Goal: Task Accomplishment & Management: Complete application form

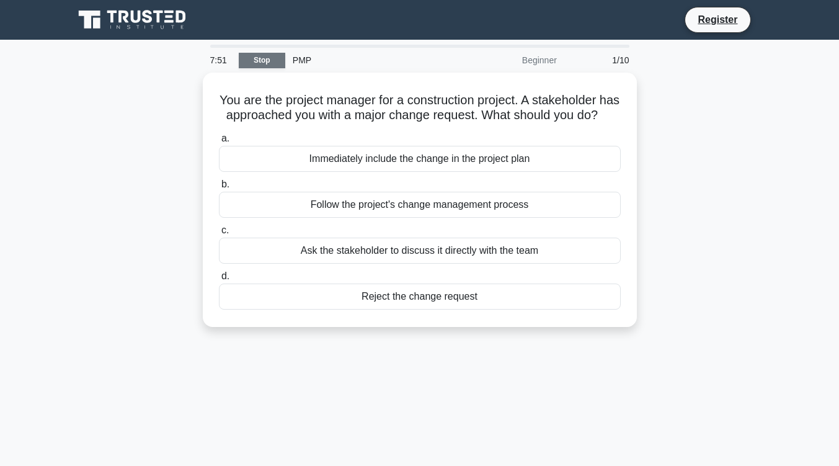
click at [261, 65] on link "Stop" at bounding box center [262, 61] width 47 height 16
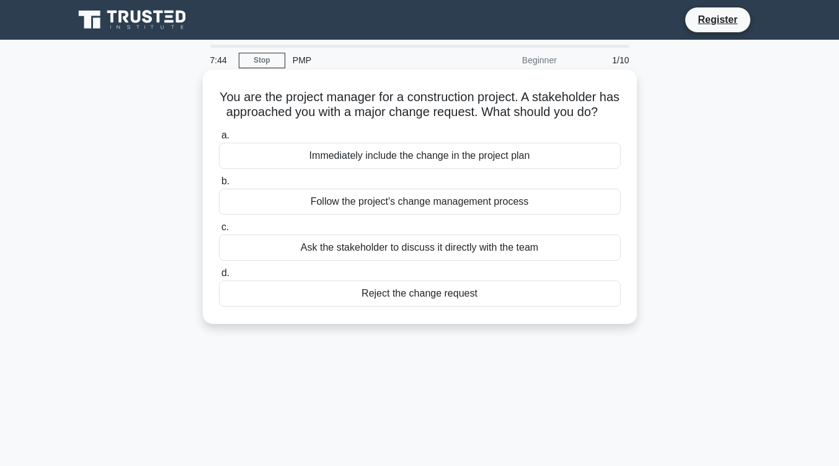
drag, startPoint x: 290, startPoint y: 112, endPoint x: 300, endPoint y: 114, distance: 10.2
click at [300, 114] on h5 "You are the project manager for a construction project. A stakeholder has appro…" at bounding box center [420, 104] width 404 height 31
drag, startPoint x: 378, startPoint y: 114, endPoint x: 556, endPoint y: 113, distance: 177.3
click at [472, 113] on h5 "You are the project manager for a construction project. A stakeholder has appro…" at bounding box center [420, 104] width 404 height 31
click at [443, 215] on div "Follow the project's change management process" at bounding box center [420, 201] width 402 height 26
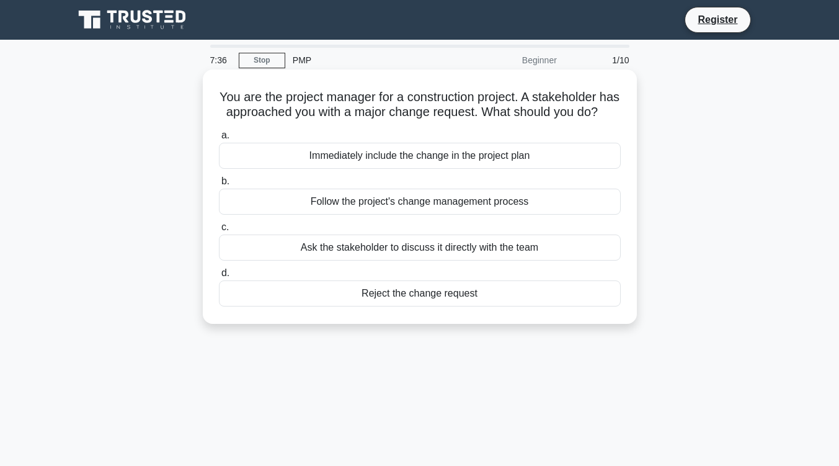
click at [219, 185] on input "b. Follow the project's change management process" at bounding box center [219, 181] width 0 height 8
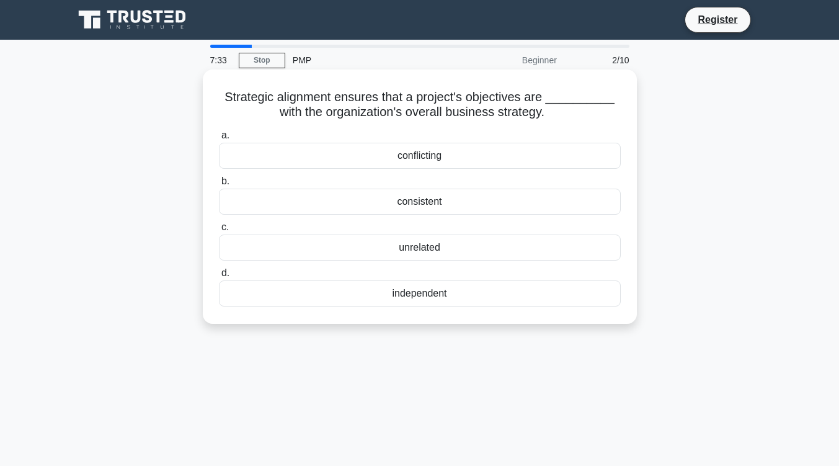
drag, startPoint x: 374, startPoint y: 98, endPoint x: 414, endPoint y: 95, distance: 40.4
click at [385, 97] on h5 "Strategic alignment ensures that a project's objectives are __________ with the…" at bounding box center [420, 104] width 404 height 31
click at [424, 208] on div "consistent" at bounding box center [420, 201] width 402 height 26
click at [219, 185] on input "b. consistent" at bounding box center [219, 181] width 0 height 8
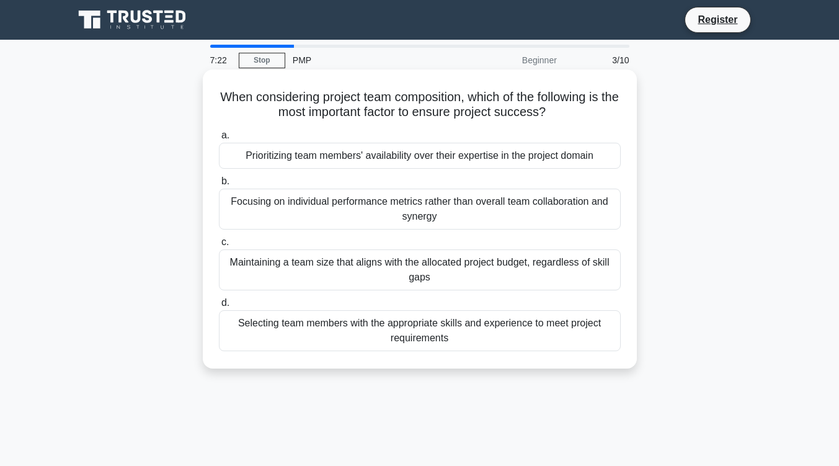
drag, startPoint x: 327, startPoint y: 98, endPoint x: 455, endPoint y: 102, distance: 127.8
click at [449, 103] on h5 "When considering project team composition, which of the following is the most i…" at bounding box center [420, 104] width 404 height 31
click at [510, 330] on div "Selecting team members with the appropriate skills and experience to meet proje…" at bounding box center [420, 330] width 402 height 41
click at [219, 307] on input "d. Selecting team members with the appropriate skills and experience to meet pr…" at bounding box center [219, 303] width 0 height 8
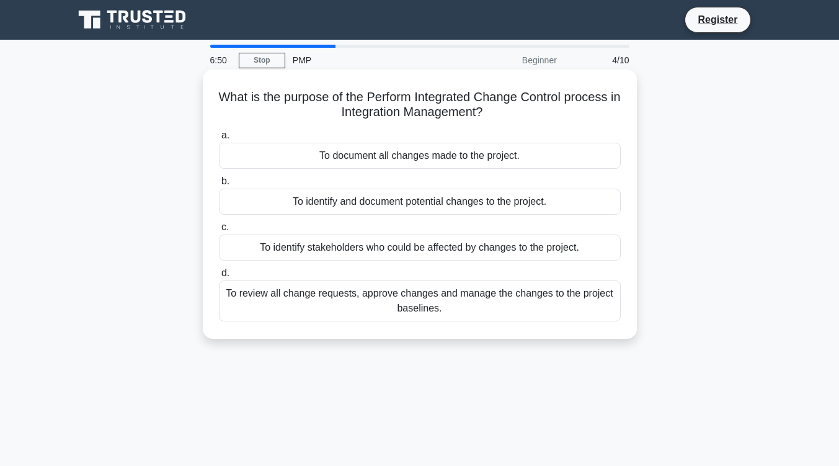
drag, startPoint x: 376, startPoint y: 100, endPoint x: 408, endPoint y: 101, distance: 31.6
click at [408, 101] on h5 "What is the purpose of the Perform Integrated Change Control process in Integra…" at bounding box center [420, 104] width 404 height 31
drag, startPoint x: 451, startPoint y: 98, endPoint x: 461, endPoint y: 99, distance: 9.3
click at [461, 98] on h5 "What is the purpose of the Perform Integrated Change Control process in Integra…" at bounding box center [420, 104] width 404 height 31
click at [485, 301] on div "To review all change requests, approve changes and manage the changes to the pr…" at bounding box center [420, 300] width 402 height 41
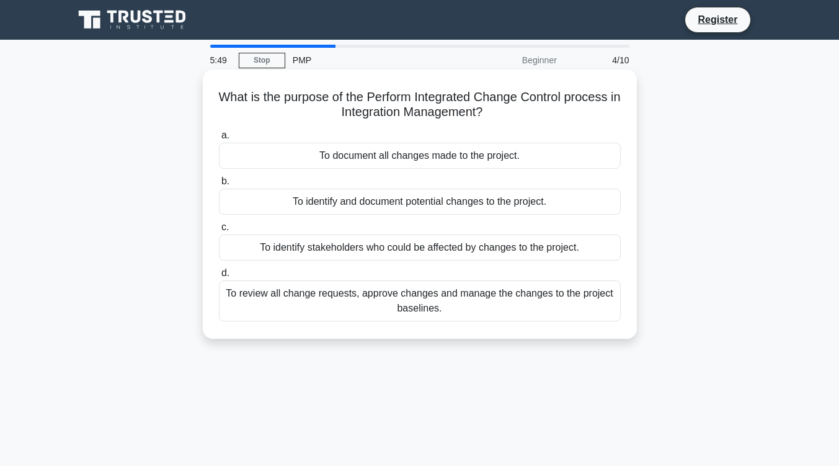
click at [219, 277] on input "d. To review all change requests, approve changes and manage the changes to the…" at bounding box center [219, 273] width 0 height 8
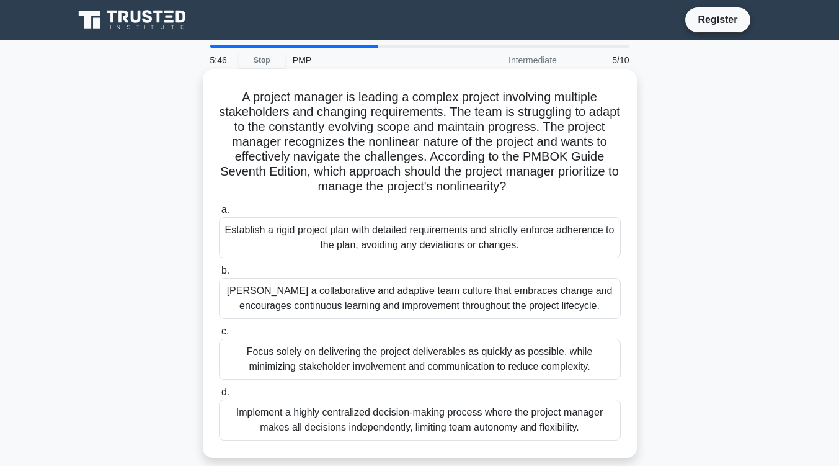
drag, startPoint x: 364, startPoint y: 99, endPoint x: 381, endPoint y: 96, distance: 17.5
click at [381, 96] on h5 "A project manager is leading a complex project involving multiple stakeholders …" at bounding box center [420, 141] width 404 height 105
drag, startPoint x: 428, startPoint y: 95, endPoint x: 444, endPoint y: 94, distance: 16.2
click at [444, 94] on h5 "A project manager is leading a complex project involving multiple stakeholders …" at bounding box center [420, 141] width 404 height 105
click at [244, 217] on div "Establish a rigid project plan with detailed requirements and strictly enforce …" at bounding box center [420, 237] width 402 height 41
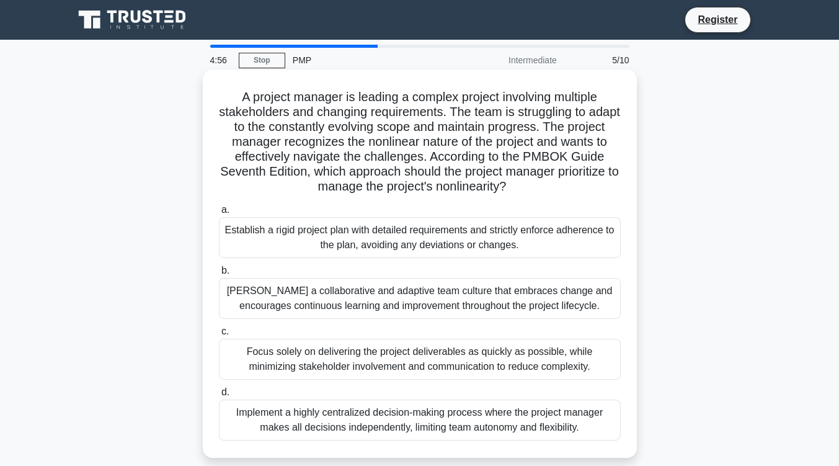
click at [219, 206] on input "a. Establish a rigid project plan with detailed requirements and strictly enfor…" at bounding box center [219, 210] width 0 height 8
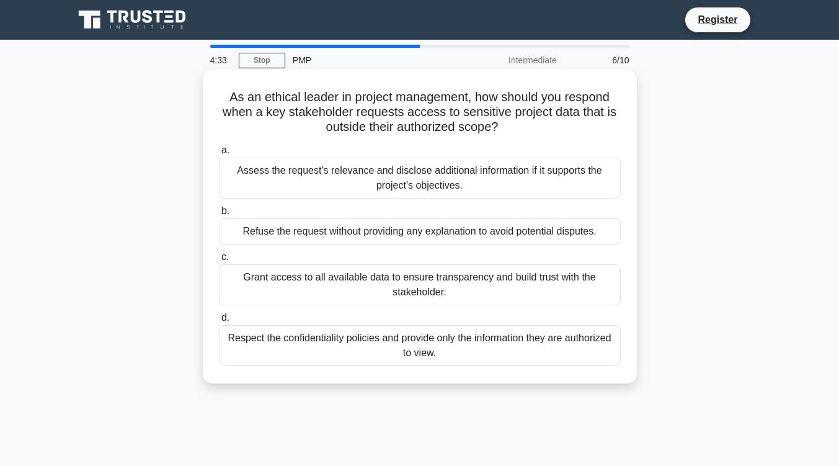
click at [489, 357] on div "Respect the confidentiality policies and provide only the information they are …" at bounding box center [420, 345] width 402 height 41
click at [219, 322] on input "d. Respect the confidentiality policies and provide only the information they a…" at bounding box center [219, 318] width 0 height 8
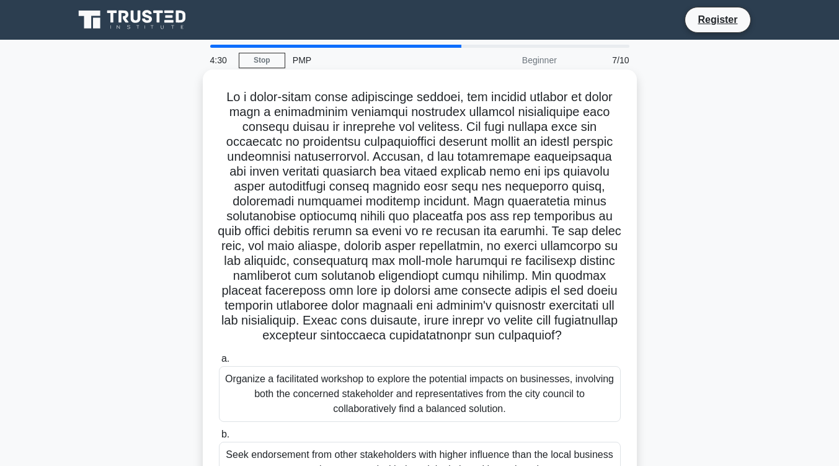
drag, startPoint x: 272, startPoint y: 94, endPoint x: 488, endPoint y: 99, distance: 216.4
click at [455, 100] on h5 ".spinner_0XTQ{transform-origin:center;animation:spinner_y6GP .75s linear infini…" at bounding box center [420, 216] width 404 height 254
drag, startPoint x: 264, startPoint y: 114, endPoint x: 449, endPoint y: 117, distance: 185.4
click at [449, 117] on h5 ".spinner_0XTQ{transform-origin:center;animation:spinner_y6GP .75s linear infini…" at bounding box center [420, 216] width 404 height 254
drag, startPoint x: 285, startPoint y: 141, endPoint x: 467, endPoint y: 143, distance: 182.9
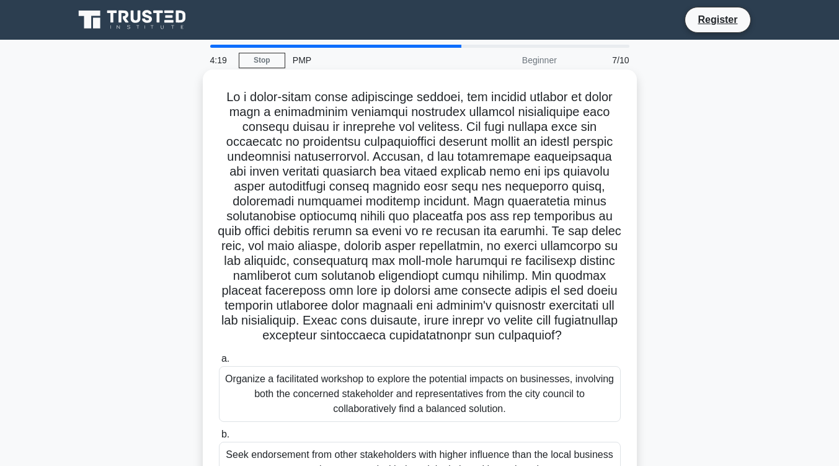
click at [441, 145] on h5 ".spinner_0XTQ{transform-origin:center;animation:spinner_y6GP .75s linear infini…" at bounding box center [420, 216] width 404 height 254
drag, startPoint x: 491, startPoint y: 143, endPoint x: 513, endPoint y: 142, distance: 22.3
click at [513, 142] on h5 ".spinner_0XTQ{transform-origin:center;animation:spinner_y6GP .75s linear infini…" at bounding box center [420, 216] width 404 height 254
drag, startPoint x: 432, startPoint y: 155, endPoint x: 531, endPoint y: 159, distance: 99.3
click at [536, 153] on h5 ".spinner_0XTQ{transform-origin:center;animation:spinner_y6GP .75s linear infini…" at bounding box center [420, 216] width 404 height 254
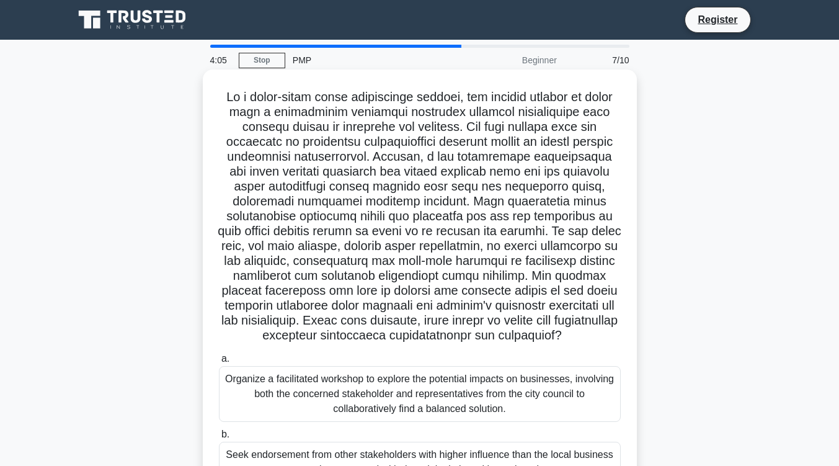
drag, startPoint x: 326, startPoint y: 200, endPoint x: 450, endPoint y: 202, distance: 123.4
click at [450, 202] on h5 ".spinner_0XTQ{transform-origin:center;animation:spinner_y6GP .75s linear infini…" at bounding box center [420, 216] width 404 height 254
drag, startPoint x: 228, startPoint y: 221, endPoint x: 519, endPoint y: 224, distance: 291.4
click at [601, 221] on h5 ".spinner_0XTQ{transform-origin:center;animation:spinner_y6GP .75s linear infini…" at bounding box center [420, 216] width 404 height 254
drag, startPoint x: 304, startPoint y: 235, endPoint x: 563, endPoint y: 231, distance: 259.2
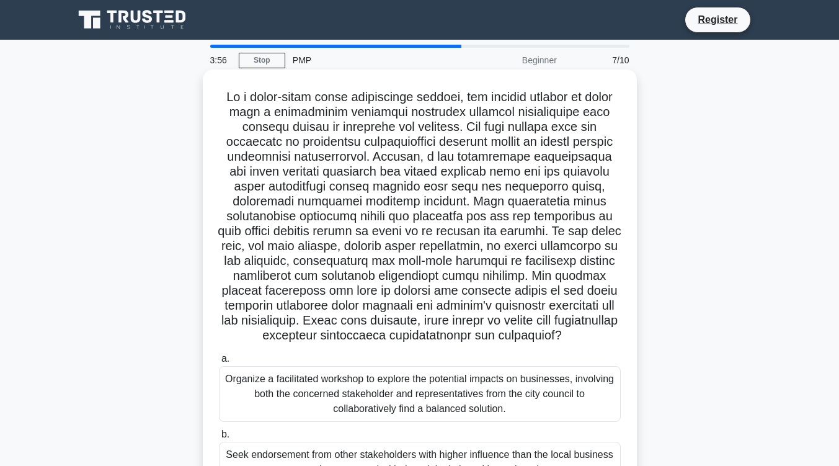
click at [563, 231] on h5 ".spinner_0XTQ{transform-origin:center;animation:spinner_y6GP .75s linear infini…" at bounding box center [420, 216] width 404 height 254
drag, startPoint x: 424, startPoint y: 264, endPoint x: 562, endPoint y: 262, distance: 138.3
click at [562, 262] on h5 ".spinner_0XTQ{transform-origin:center;animation:spinner_y6GP .75s linear infini…" at bounding box center [420, 216] width 404 height 254
drag, startPoint x: 285, startPoint y: 277, endPoint x: 603, endPoint y: 278, distance: 318.1
click at [603, 278] on h5 ".spinner_0XTQ{transform-origin:center;animation:spinner_y6GP .75s linear infini…" at bounding box center [420, 216] width 404 height 254
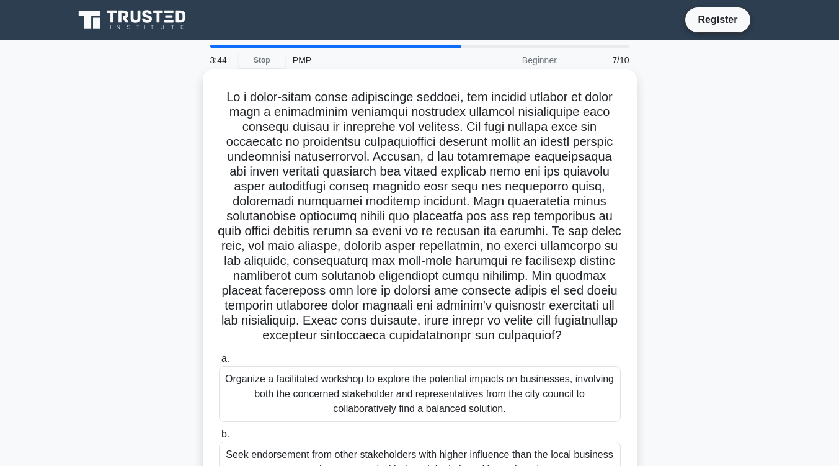
drag, startPoint x: 299, startPoint y: 293, endPoint x: 600, endPoint y: 290, distance: 300.1
click at [600, 290] on h5 ".spinner_0XTQ{transform-origin:center;animation:spinner_y6GP .75s linear infini…" at bounding box center [420, 216] width 404 height 254
drag, startPoint x: 391, startPoint y: 306, endPoint x: 605, endPoint y: 310, distance: 213.9
click at [605, 310] on h5 ".spinner_0XTQ{transform-origin:center;animation:spinner_y6GP .75s linear infini…" at bounding box center [420, 216] width 404 height 254
drag, startPoint x: 414, startPoint y: 321, endPoint x: 495, endPoint y: 325, distance: 81.3
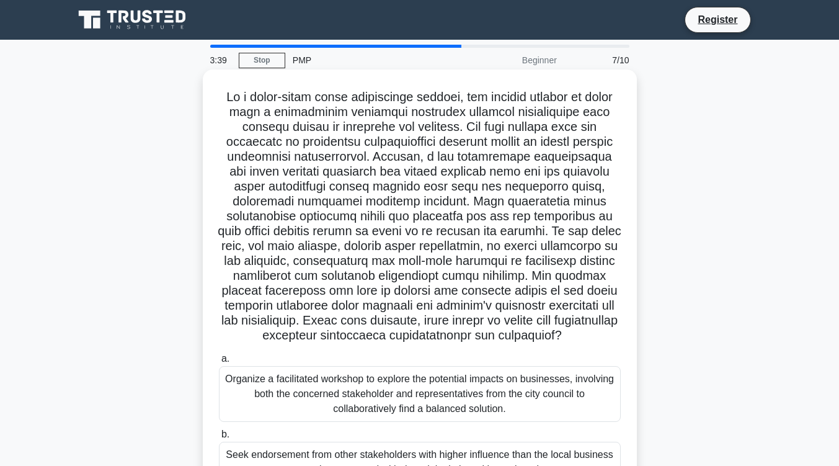
click at [495, 325] on h5 ".spinner_0XTQ{transform-origin:center;animation:spinner_y6GP .75s linear infini…" at bounding box center [420, 216] width 404 height 254
drag, startPoint x: 533, startPoint y: 324, endPoint x: 540, endPoint y: 324, distance: 7.4
click at [577, 322] on h5 ".spinner_0XTQ{transform-origin:center;animation:spinner_y6GP .75s linear infini…" at bounding box center [420, 216] width 404 height 254
click at [474, 366] on div "Organize a facilitated workshop to explore the potential impacts on businesses,…" at bounding box center [420, 394] width 402 height 56
click at [219, 355] on input "a. Organize a facilitated workshop to explore the potential impacts on business…" at bounding box center [219, 359] width 0 height 8
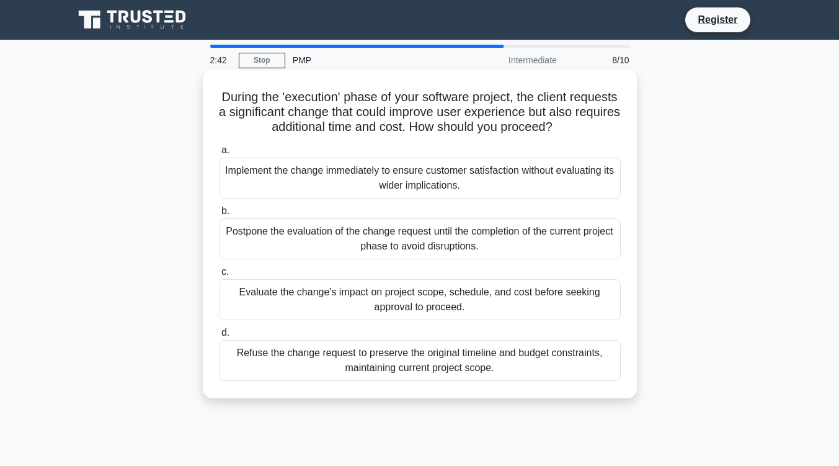
click at [358, 302] on div "Evaluate the change's impact on project scope, schedule, and cost before seekin…" at bounding box center [420, 299] width 402 height 41
click at [219, 276] on input "c. Evaluate the change's impact on project scope, schedule, and cost before see…" at bounding box center [219, 272] width 0 height 8
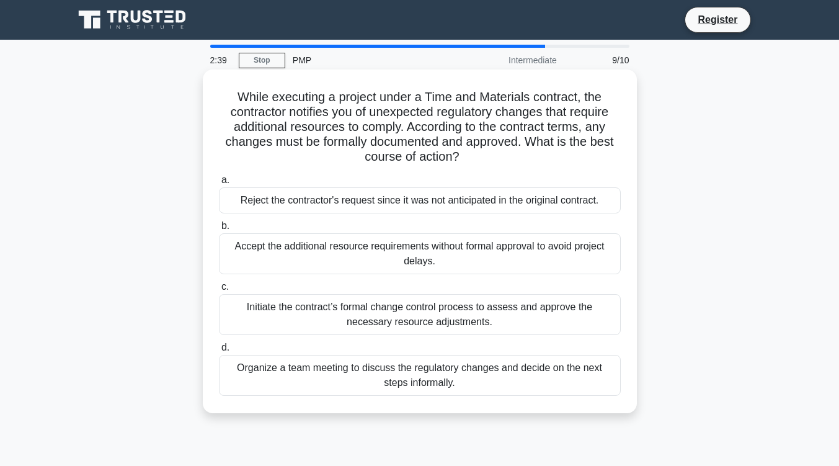
drag, startPoint x: 366, startPoint y: 97, endPoint x: 418, endPoint y: 94, distance: 52.1
click at [418, 94] on h5 "While executing a project under a Time and Materials contract, the contractor n…" at bounding box center [420, 127] width 404 height 76
drag, startPoint x: 325, startPoint y: 113, endPoint x: 585, endPoint y: 118, distance: 260.5
click at [585, 118] on h5 "While executing a project under a Time and Materials contract, the contractor n…" at bounding box center [420, 127] width 404 height 76
drag, startPoint x: 458, startPoint y: 125, endPoint x: 577, endPoint y: 128, distance: 119.1
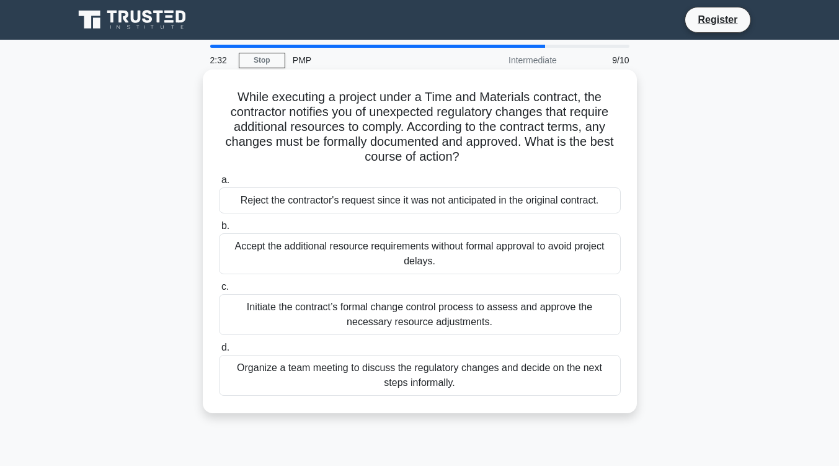
click at [577, 128] on h5 "While executing a project under a Time and Materials contract, the contractor n…" at bounding box center [420, 127] width 404 height 76
drag, startPoint x: 350, startPoint y: 144, endPoint x: 512, endPoint y: 143, distance: 161.8
click at [512, 143] on h5 "While executing a project under a Time and Materials contract, the contractor n…" at bounding box center [420, 127] width 404 height 76
click at [423, 320] on div "Initiate the contract’s formal change control process to assess and approve the…" at bounding box center [420, 314] width 402 height 41
click at [219, 291] on input "c. Initiate the contract’s formal change control process to assess and approve …" at bounding box center [219, 287] width 0 height 8
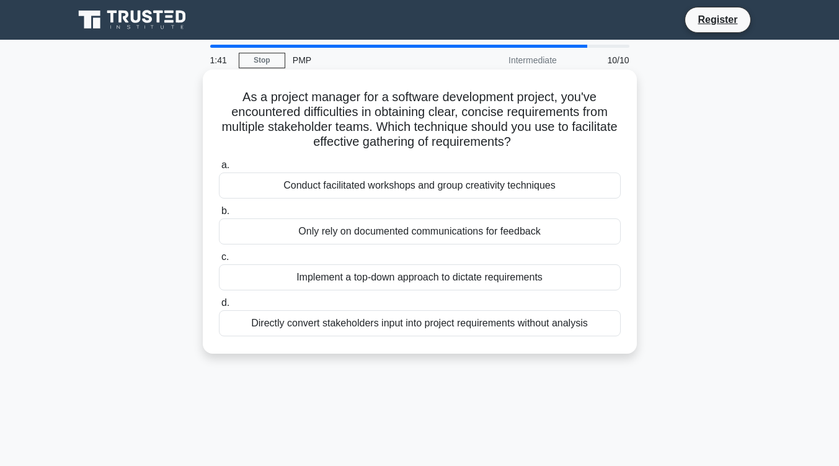
drag, startPoint x: 479, startPoint y: 114, endPoint x: 492, endPoint y: 117, distance: 12.6
click at [492, 117] on h5 "As a project manager for a software development project, you've encountered dif…" at bounding box center [420, 119] width 404 height 61
drag, startPoint x: 531, startPoint y: 115, endPoint x: 574, endPoint y: 114, distance: 43.4
click at [574, 114] on h5 "As a project manager for a software development project, you've encountered dif…" at bounding box center [420, 119] width 404 height 61
drag, startPoint x: 318, startPoint y: 129, endPoint x: 383, endPoint y: 128, distance: 65.1
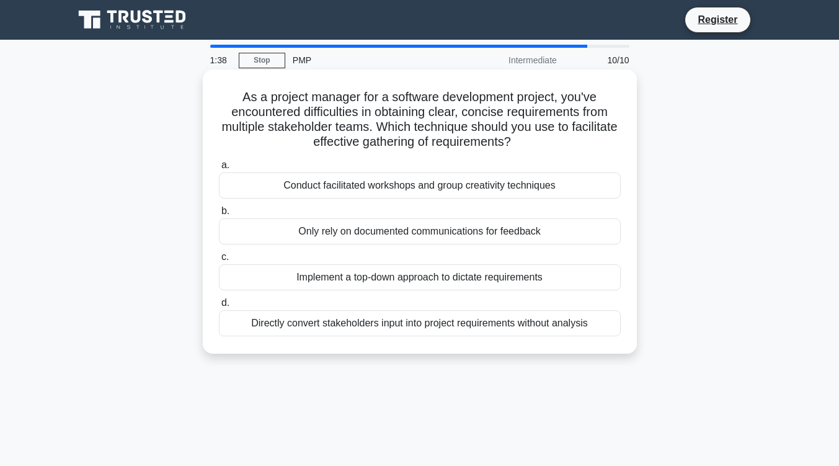
click at [383, 128] on h5 "As a project manager for a software development project, you've encountered dif…" at bounding box center [420, 119] width 404 height 61
click at [336, 233] on div "Only rely on documented communications for feedback" at bounding box center [420, 231] width 402 height 26
click at [219, 215] on input "b. Only rely on documented communications for feedback" at bounding box center [219, 211] width 0 height 8
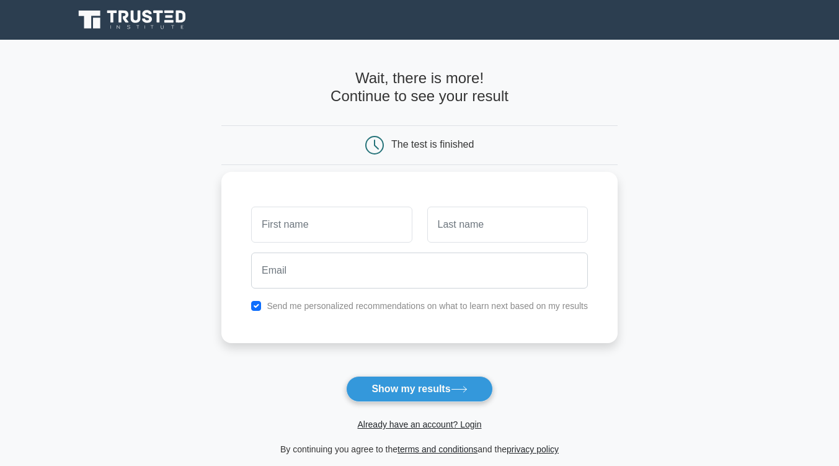
drag, startPoint x: 0, startPoint y: 0, endPoint x: 336, endPoint y: 233, distance: 408.6
click at [336, 233] on input "text" at bounding box center [331, 224] width 161 height 36
type input "travena"
click at [482, 230] on input "text" at bounding box center [507, 224] width 161 height 36
type input "fonrose"
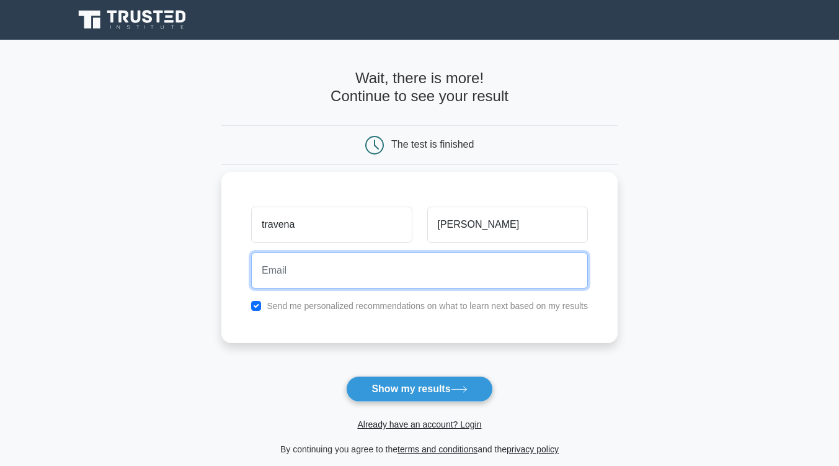
click at [471, 264] on input "email" at bounding box center [419, 270] width 337 height 36
type input "travena_tf@hotmail.com"
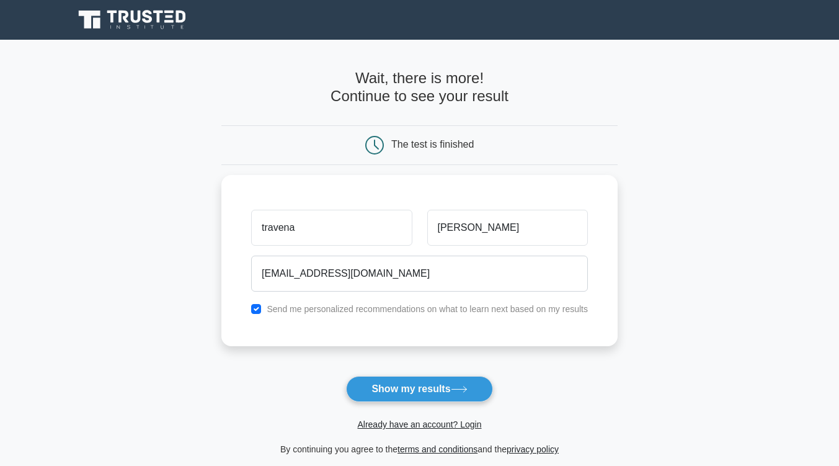
click at [405, 381] on button "Show my results" at bounding box center [419, 389] width 146 height 26
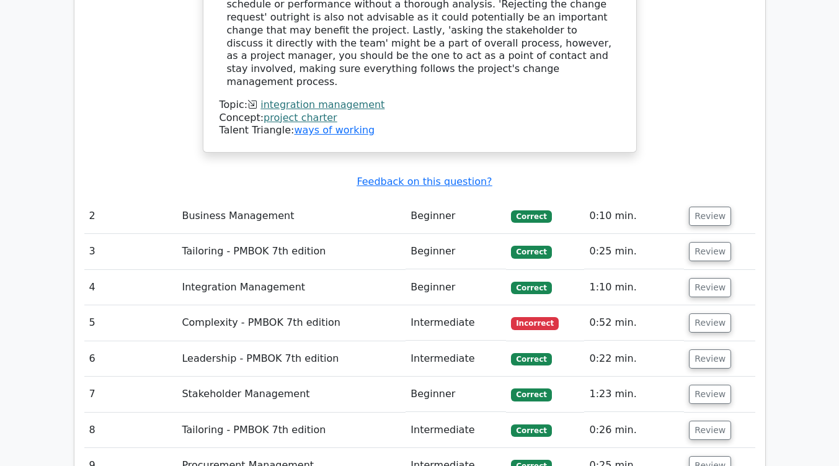
scroll to position [1612, 0]
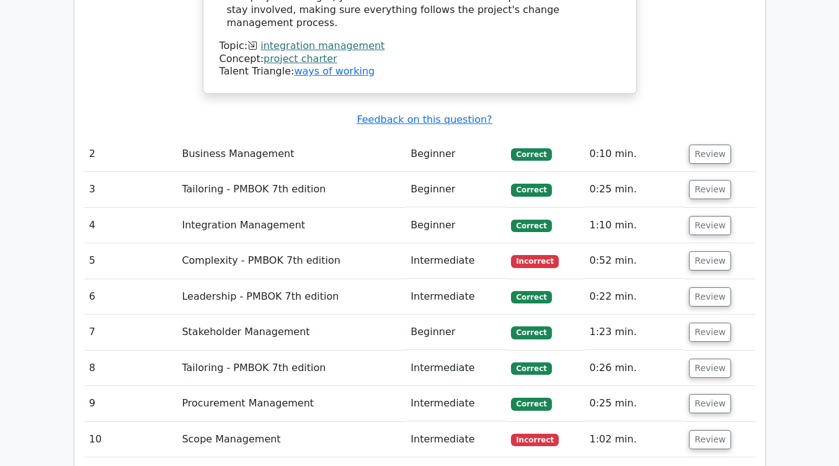
click at [441, 243] on td "Intermediate" at bounding box center [455, 260] width 100 height 35
click at [710, 251] on button "Review" at bounding box center [710, 260] width 42 height 19
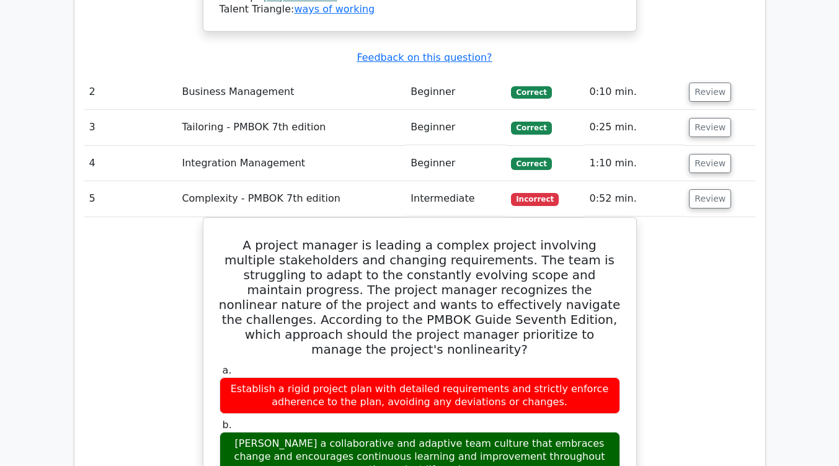
scroll to position [1550, 0]
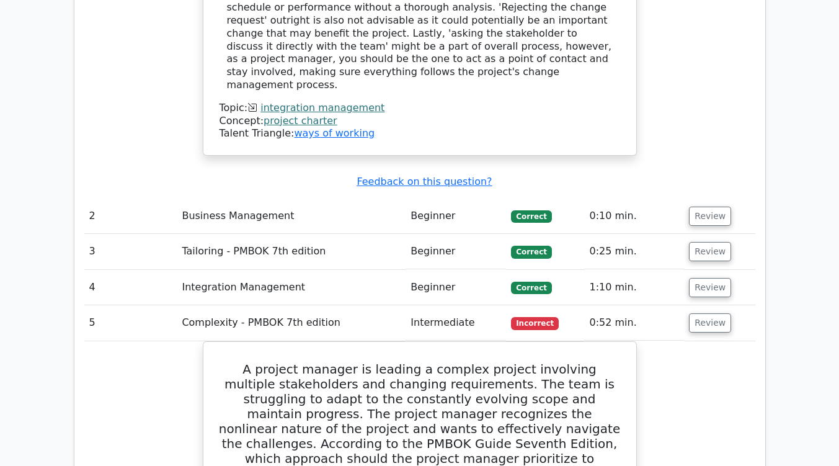
drag, startPoint x: 610, startPoint y: 228, endPoint x: 681, endPoint y: 228, distance: 71.3
click at [613, 305] on td "0:52 min." at bounding box center [634, 322] width 100 height 35
click at [716, 313] on button "Review" at bounding box center [710, 322] width 42 height 19
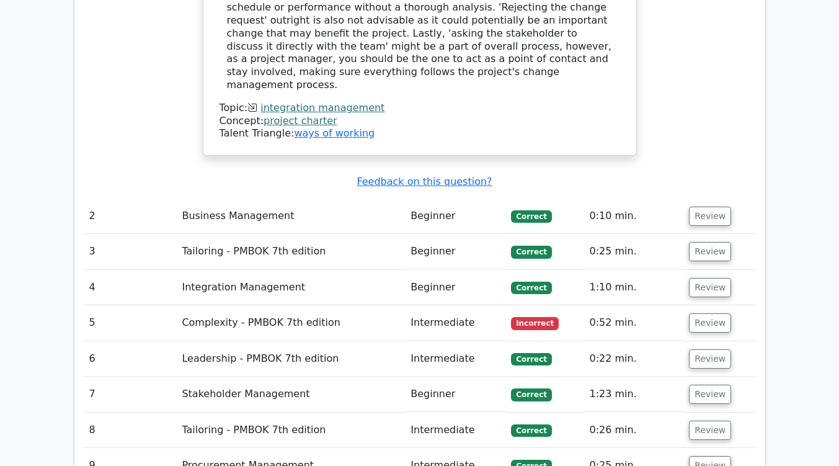
scroll to position [1612, 0]
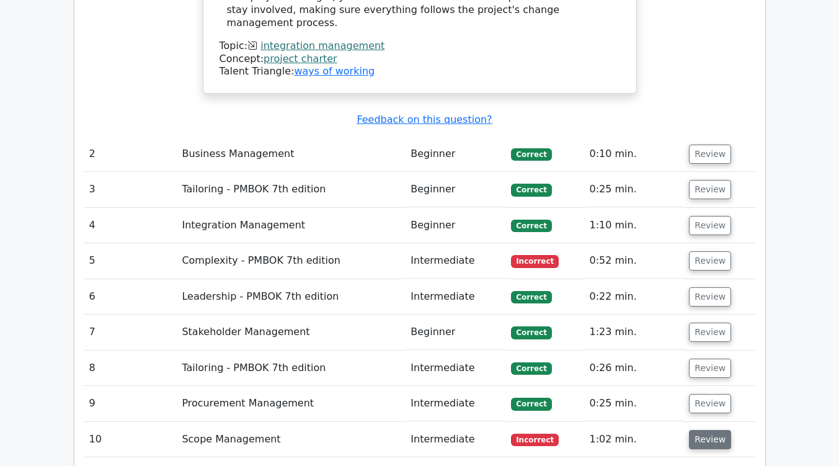
click at [701, 430] on button "Review" at bounding box center [710, 439] width 42 height 19
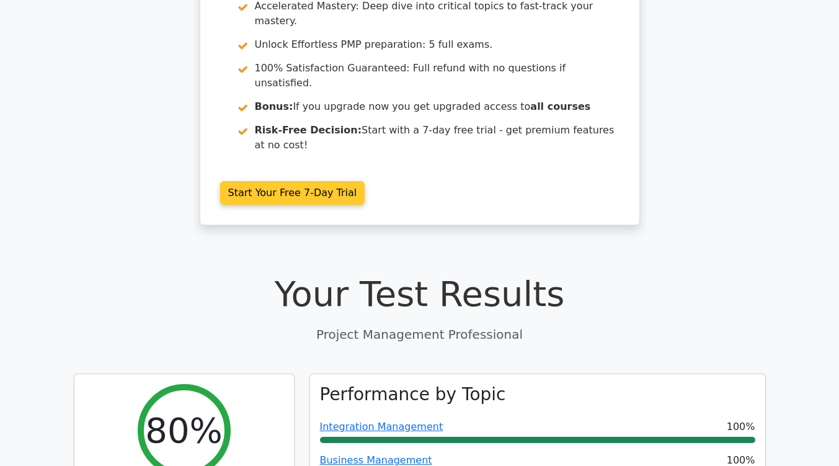
scroll to position [124, 0]
